Goal: Obtain resource: Download file/media

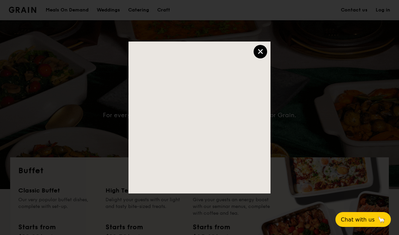
click at [260, 52] on div "×" at bounding box center [261, 52] width 14 height 14
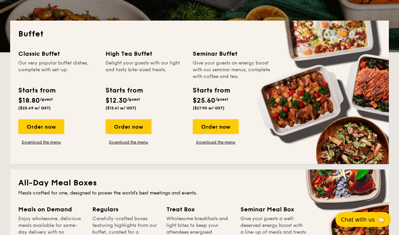
scroll to position [137, 0]
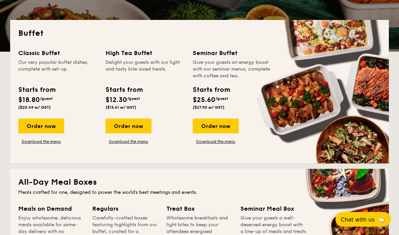
click at [141, 142] on link "Download the menu" at bounding box center [129, 141] width 46 height 5
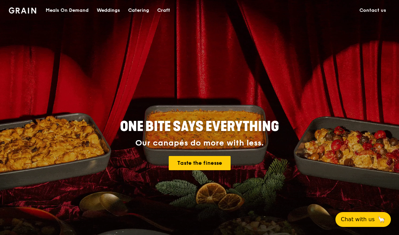
click at [85, 6] on div "Meals On Demand" at bounding box center [67, 10] width 43 height 20
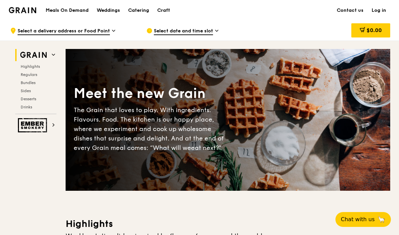
click at [139, 9] on div "Catering" at bounding box center [138, 10] width 21 height 20
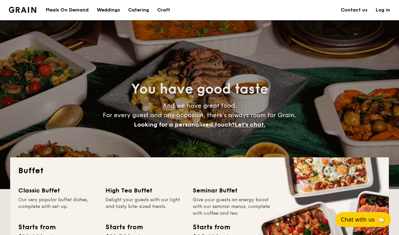
click at [143, 7] on h1 "Catering" at bounding box center [138, 10] width 21 height 20
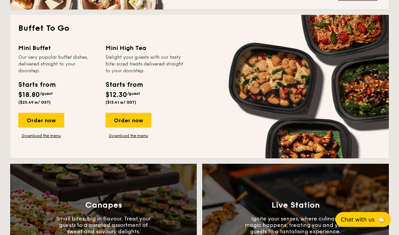
scroll to position [425, 0]
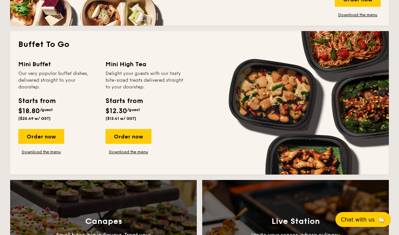
click at [55, 153] on link "Download the menu" at bounding box center [41, 151] width 46 height 5
